Goal: Transaction & Acquisition: Download file/media

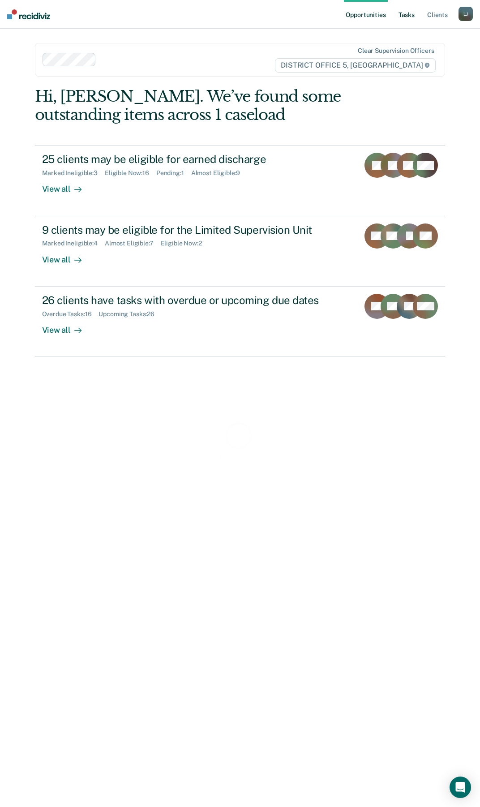
click at [404, 13] on link "Tasks" at bounding box center [407, 14] width 20 height 29
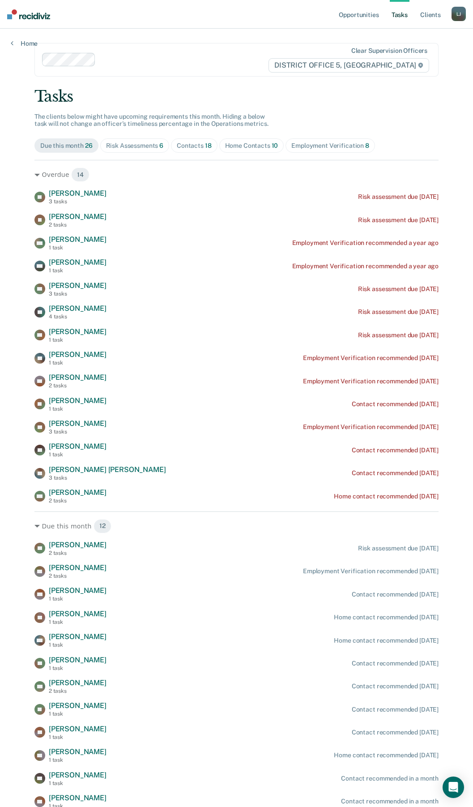
click at [159, 142] on span "6" at bounding box center [161, 145] width 4 height 7
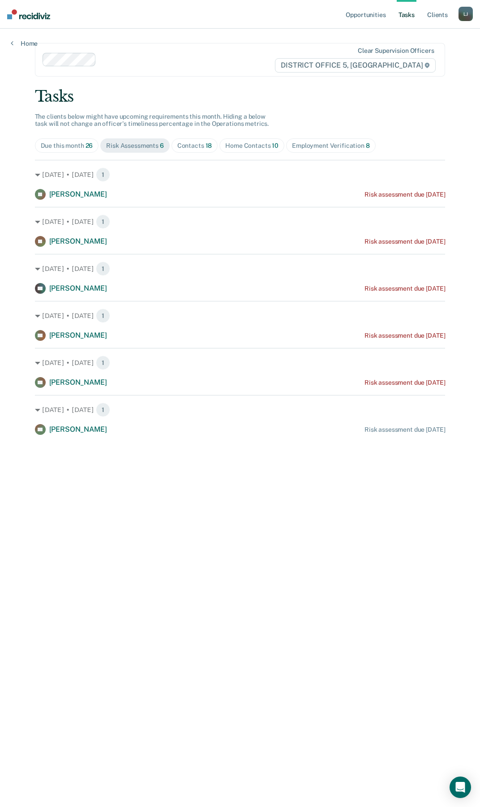
click at [201, 145] on div "Contacts 18" at bounding box center [194, 146] width 35 height 8
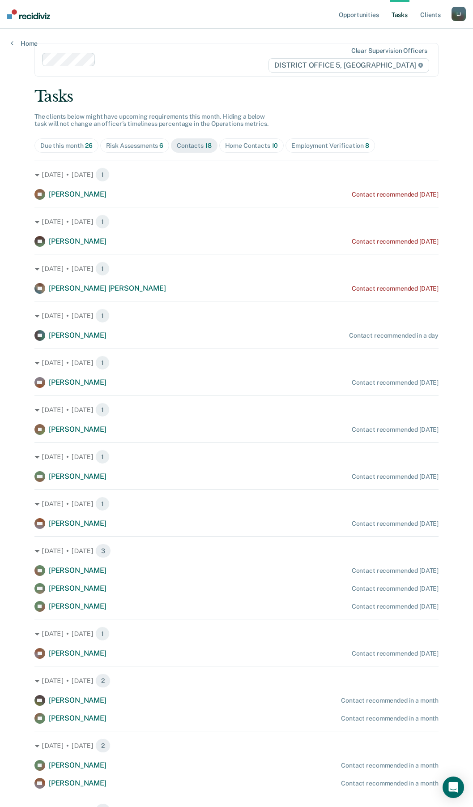
click at [252, 146] on div "Home Contacts 10" at bounding box center [251, 146] width 53 height 8
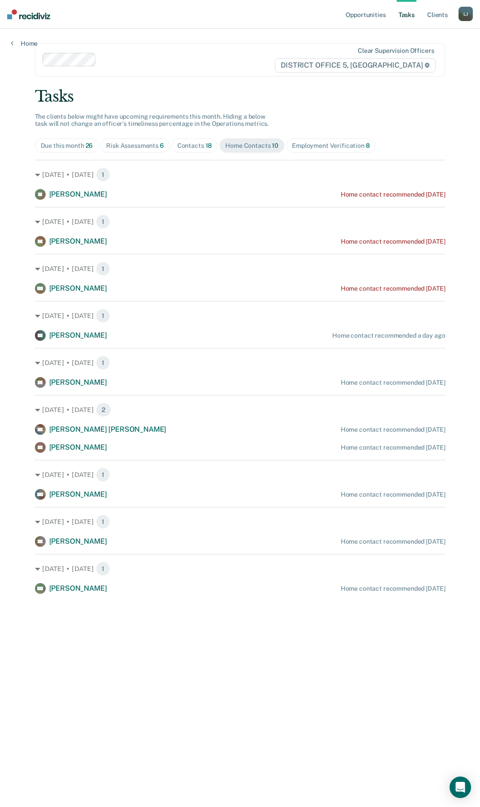
click at [334, 143] on div "Employment Verification 8" at bounding box center [331, 146] width 78 height 8
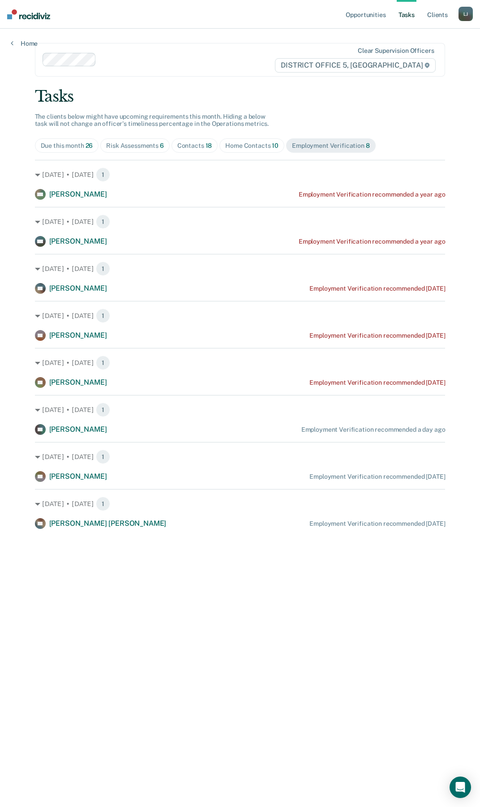
click at [244, 146] on div "Home Contacts 10" at bounding box center [251, 146] width 53 height 8
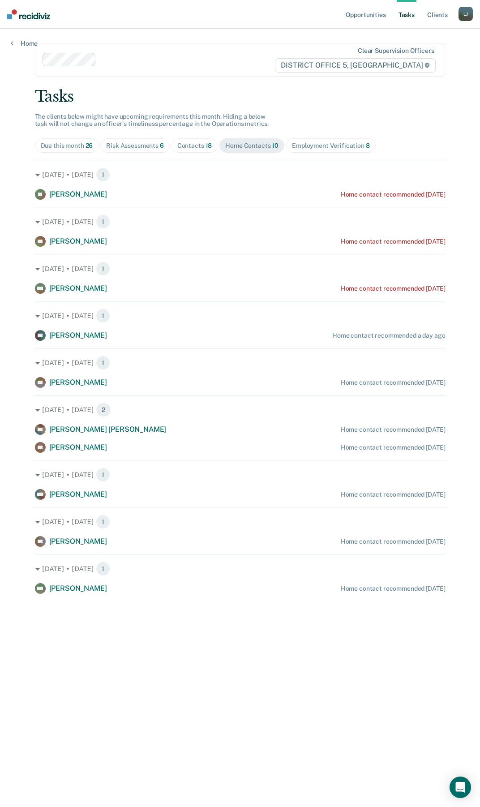
click at [172, 145] on span "Contacts 18" at bounding box center [195, 145] width 47 height 14
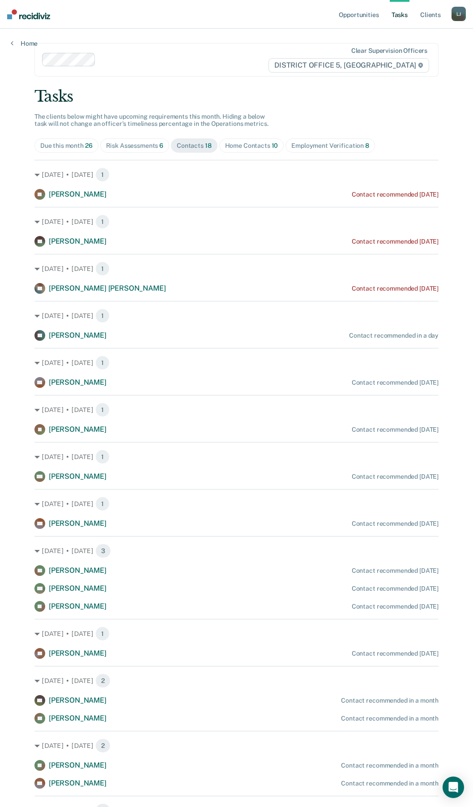
click at [151, 146] on div "Risk Assessments 6" at bounding box center [135, 146] width 58 height 8
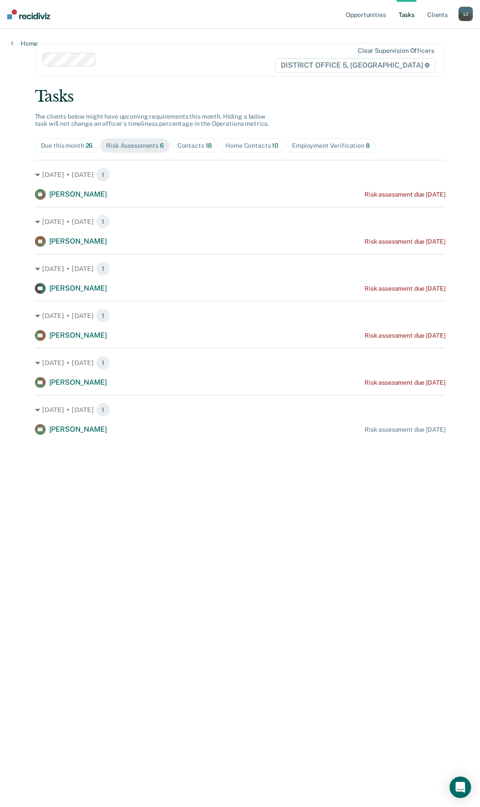
click at [72, 144] on div "Due this month 26" at bounding box center [67, 146] width 52 height 8
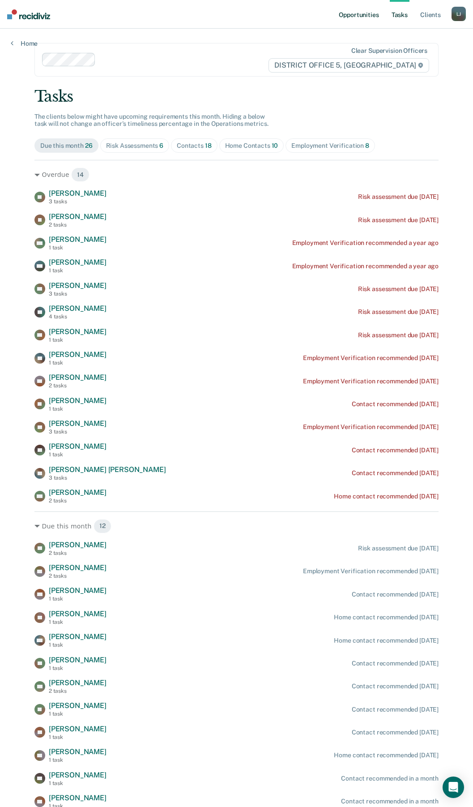
click at [363, 18] on link "Opportunities" at bounding box center [358, 14] width 43 height 29
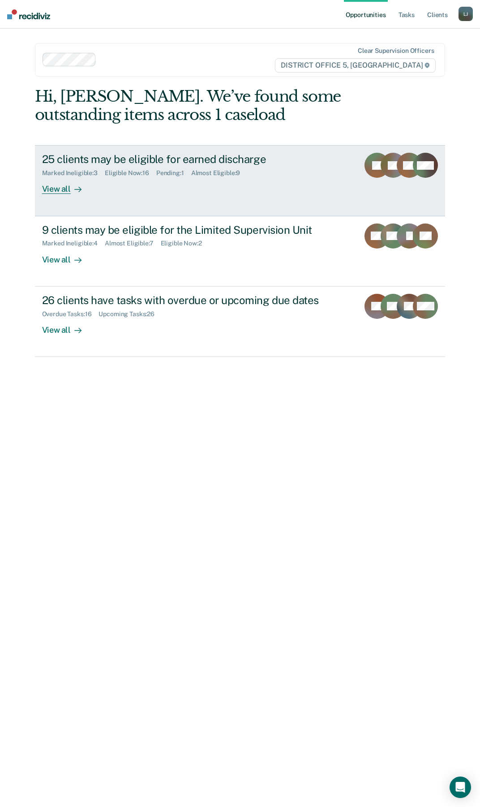
click at [67, 185] on div "View all" at bounding box center [67, 185] width 50 height 17
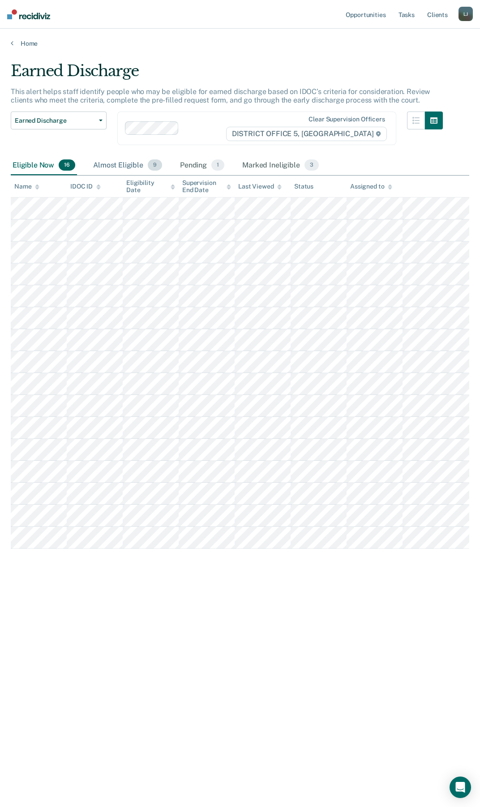
click at [132, 163] on div "Almost Eligible 9" at bounding box center [127, 166] width 73 height 20
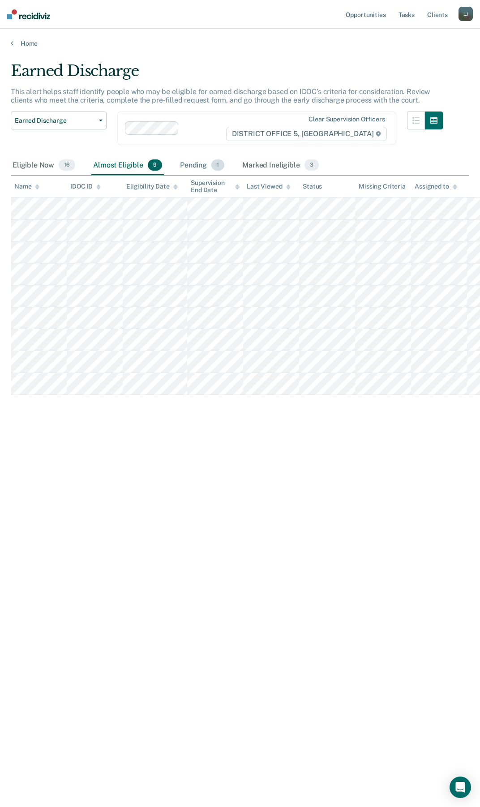
click at [195, 169] on div "Pending 1" at bounding box center [202, 166] width 48 height 20
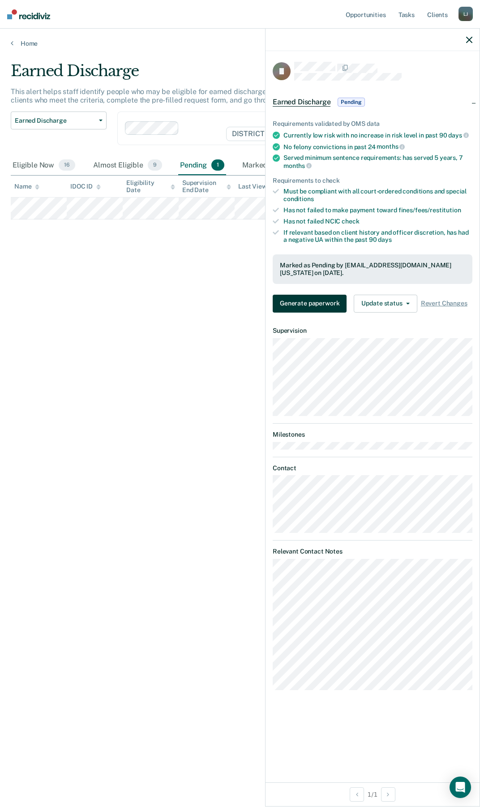
click at [311, 298] on button "Generate paperwork" at bounding box center [310, 304] width 74 height 18
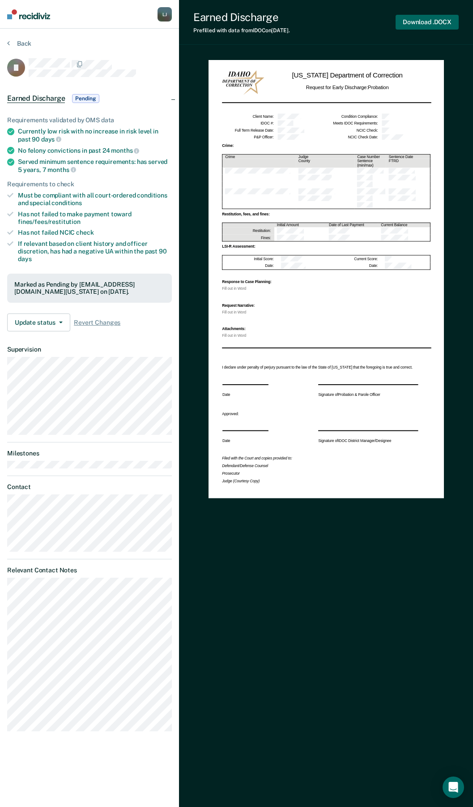
click at [425, 23] on button "Download .DOCX" at bounding box center [427, 22] width 63 height 15
click at [422, 20] on button "Download .DOCX" at bounding box center [427, 22] width 63 height 15
